Goal: Task Accomplishment & Management: Manage account settings

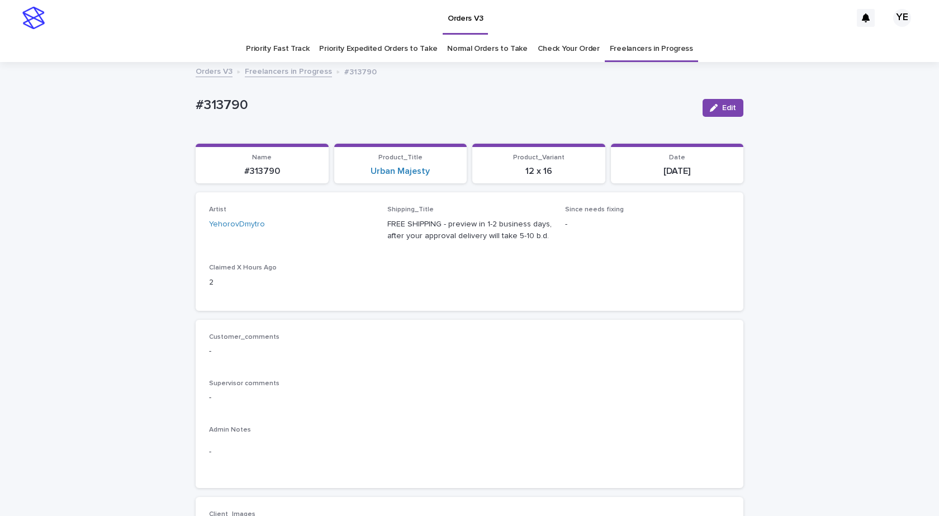
drag, startPoint x: 714, startPoint y: 104, endPoint x: 573, endPoint y: 178, distance: 159.3
click at [714, 104] on div "button" at bounding box center [716, 108] width 12 height 8
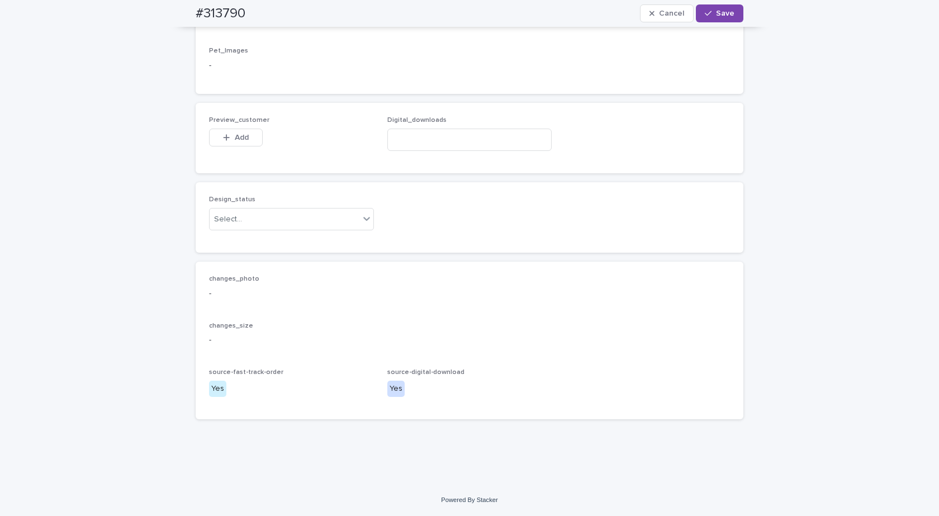
scroll to position [699, 0]
click at [425, 132] on input at bounding box center [469, 140] width 165 height 22
paste input "**********"
type input "**********"
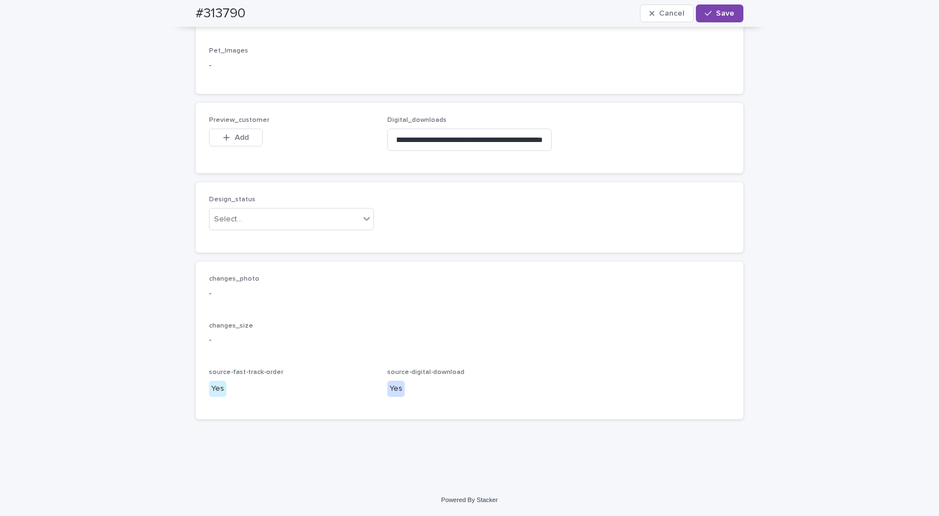
click at [301, 206] on div "Design_status Select..." at bounding box center [291, 218] width 165 height 44
click at [258, 222] on div "Select..." at bounding box center [285, 219] width 150 height 18
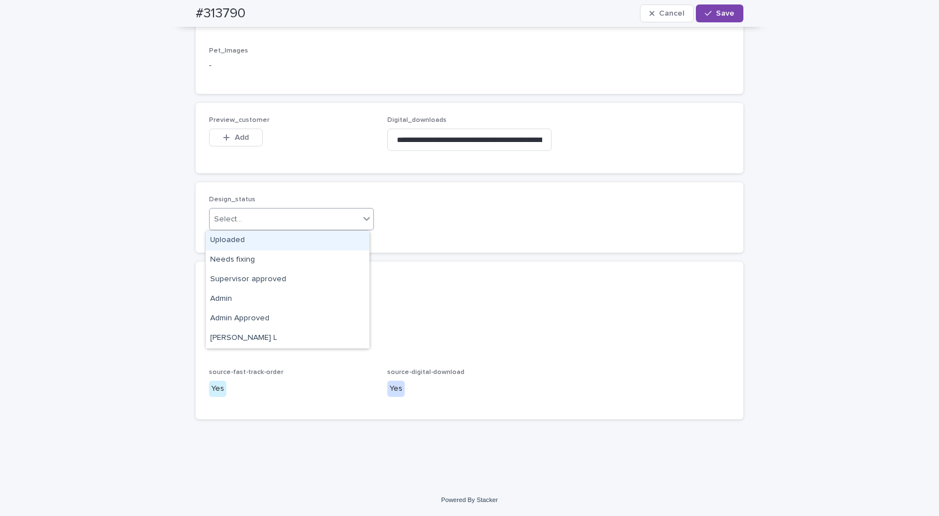
click at [220, 239] on div "Uploaded" at bounding box center [288, 241] width 164 height 20
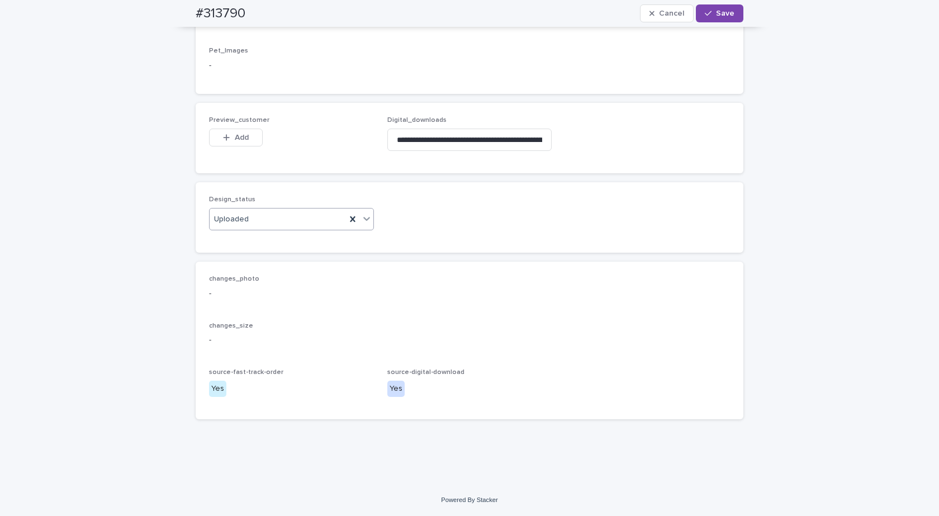
click at [224, 149] on div "Add" at bounding box center [236, 140] width 54 height 22
click at [226, 136] on div "button" at bounding box center [228, 138] width 11 height 8
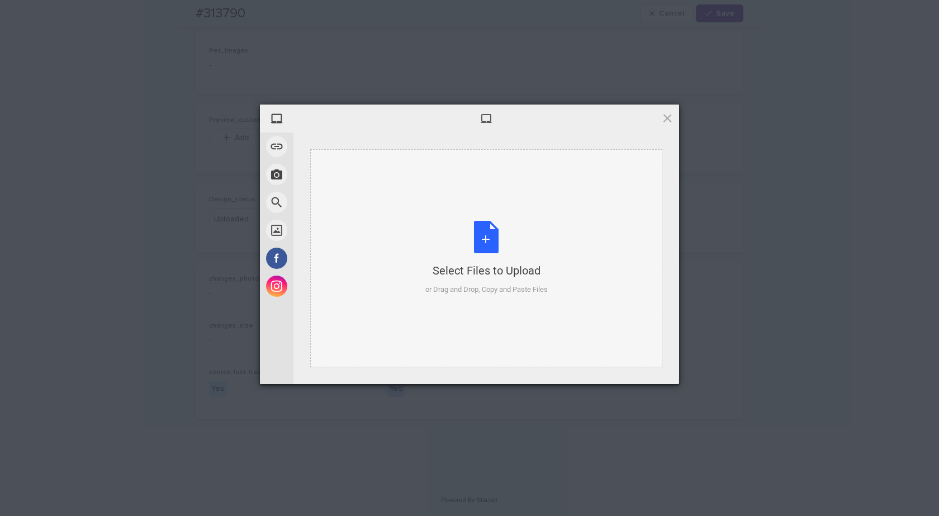
click at [471, 234] on div "Select Files to Upload or Drag and Drop, Copy and Paste Files" at bounding box center [486, 258] width 122 height 74
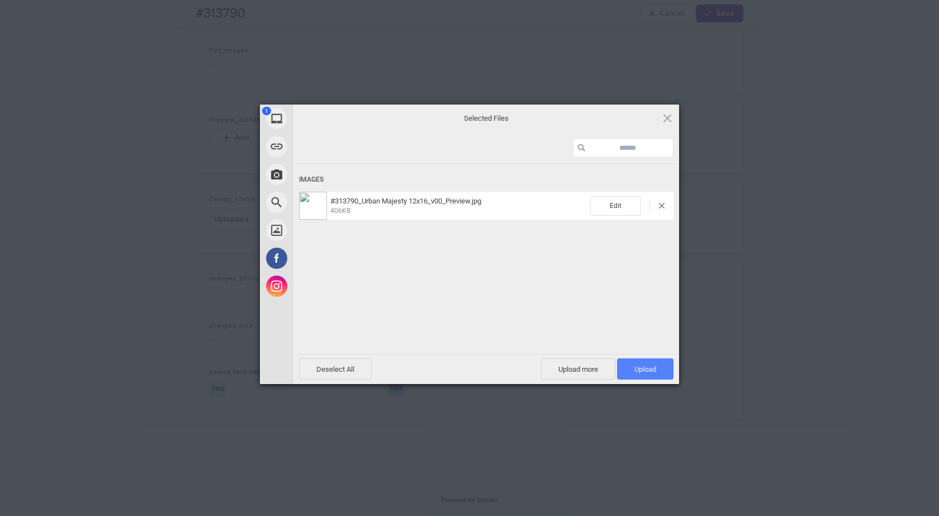
click at [639, 362] on span "Upload 1" at bounding box center [645, 368] width 56 height 21
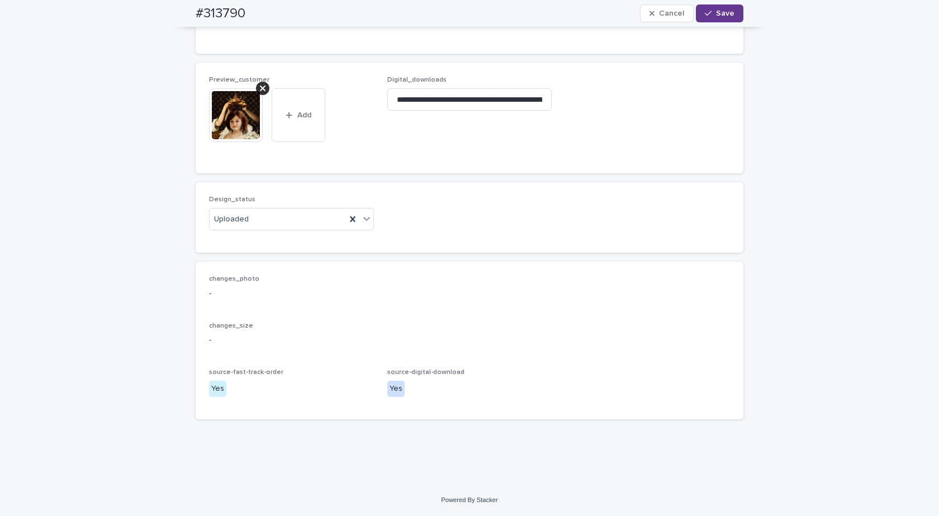
click at [718, 15] on span "Save" at bounding box center [725, 14] width 18 height 8
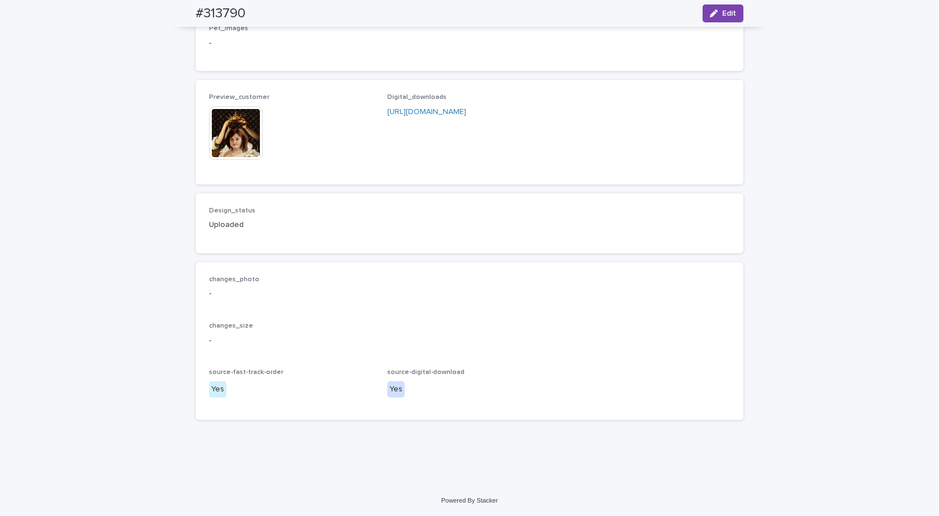
click at [224, 154] on img at bounding box center [236, 133] width 54 height 54
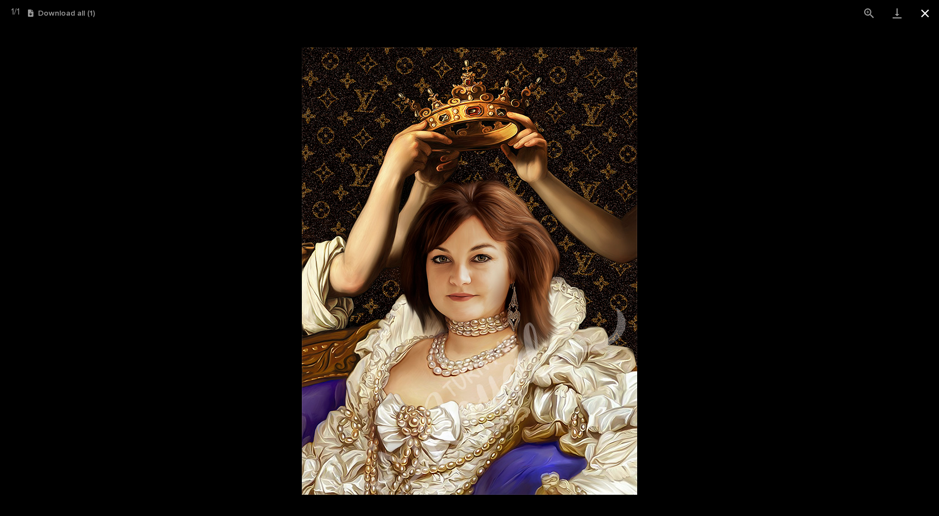
click at [924, 10] on button "Close gallery" at bounding box center [925, 13] width 28 height 26
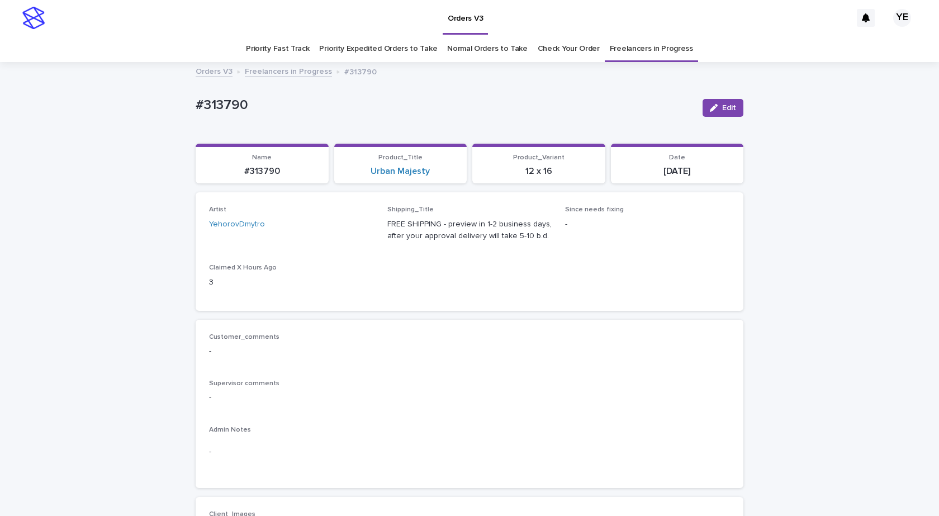
click at [297, 70] on link "Freelancers in Progress" at bounding box center [288, 70] width 87 height 13
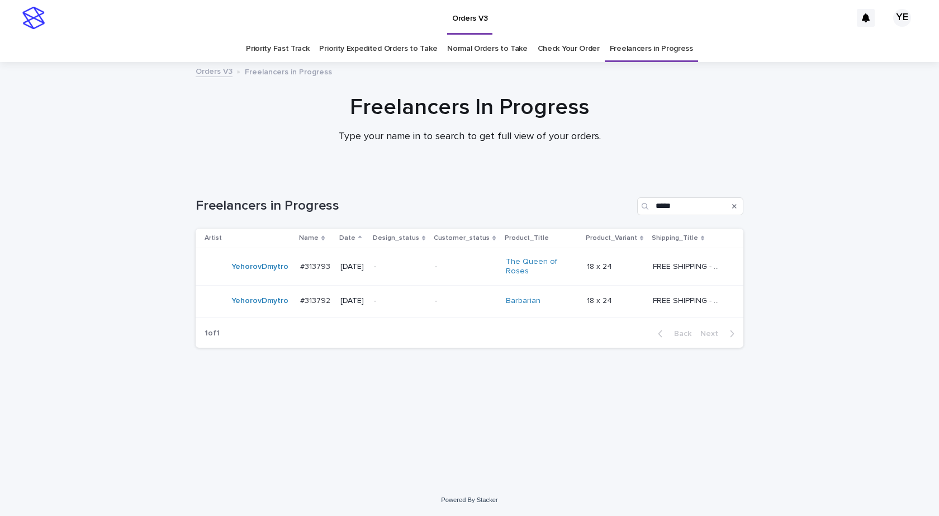
click at [255, 315] on td "YehorovDmytro" at bounding box center [246, 301] width 100 height 32
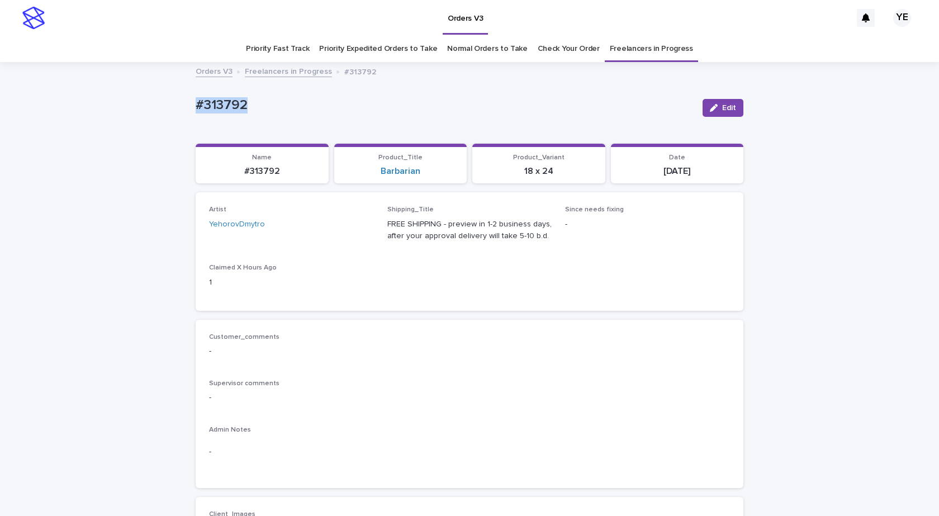
drag, startPoint x: 174, startPoint y: 100, endPoint x: 145, endPoint y: 101, distance: 28.5
copy p "#313792"
